Goal: Transaction & Acquisition: Purchase product/service

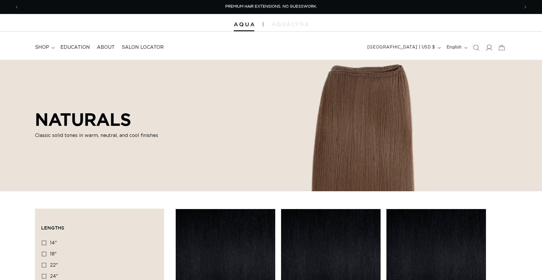
click at [488, 50] on icon at bounding box center [488, 47] width 6 height 6
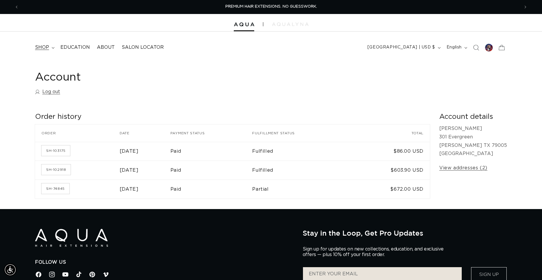
click at [50, 47] on summary "shop" at bounding box center [44, 47] width 25 height 13
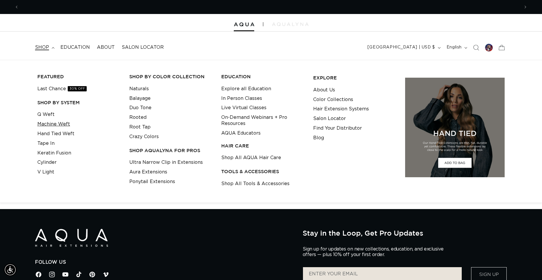
scroll to position [0, 1001]
click at [63, 123] on link "Machine Weft" at bounding box center [53, 124] width 33 height 10
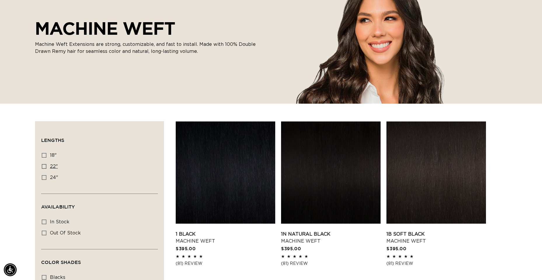
click at [43, 165] on icon at bounding box center [44, 166] width 5 height 5
click at [43, 165] on input "22" 22" (33 products)" at bounding box center [44, 166] width 5 height 5
checkbox input "true"
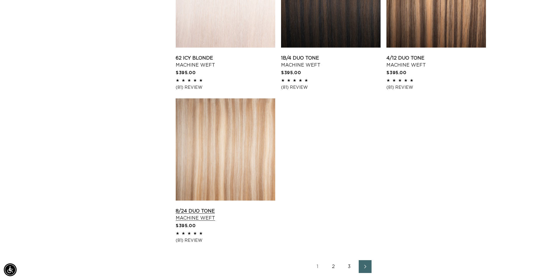
click at [209, 207] on link "8/24 Duo Tone Machine Weft" at bounding box center [225, 214] width 99 height 14
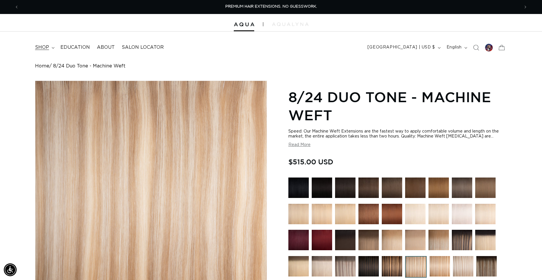
click at [49, 46] on summary "shop" at bounding box center [44, 47] width 25 height 13
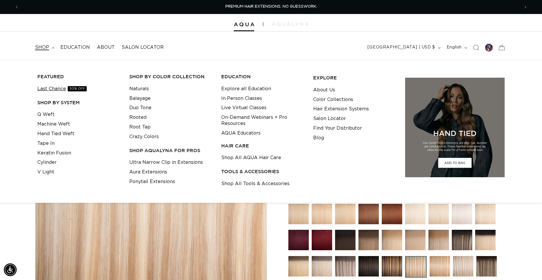
click at [48, 88] on link "Last Chance 30% OFF" at bounding box center [61, 89] width 49 height 10
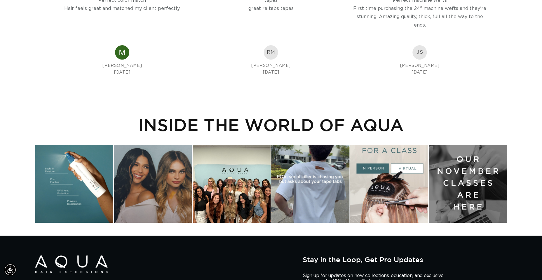
scroll to position [0, 500]
